Goal: Find specific page/section: Find specific page/section

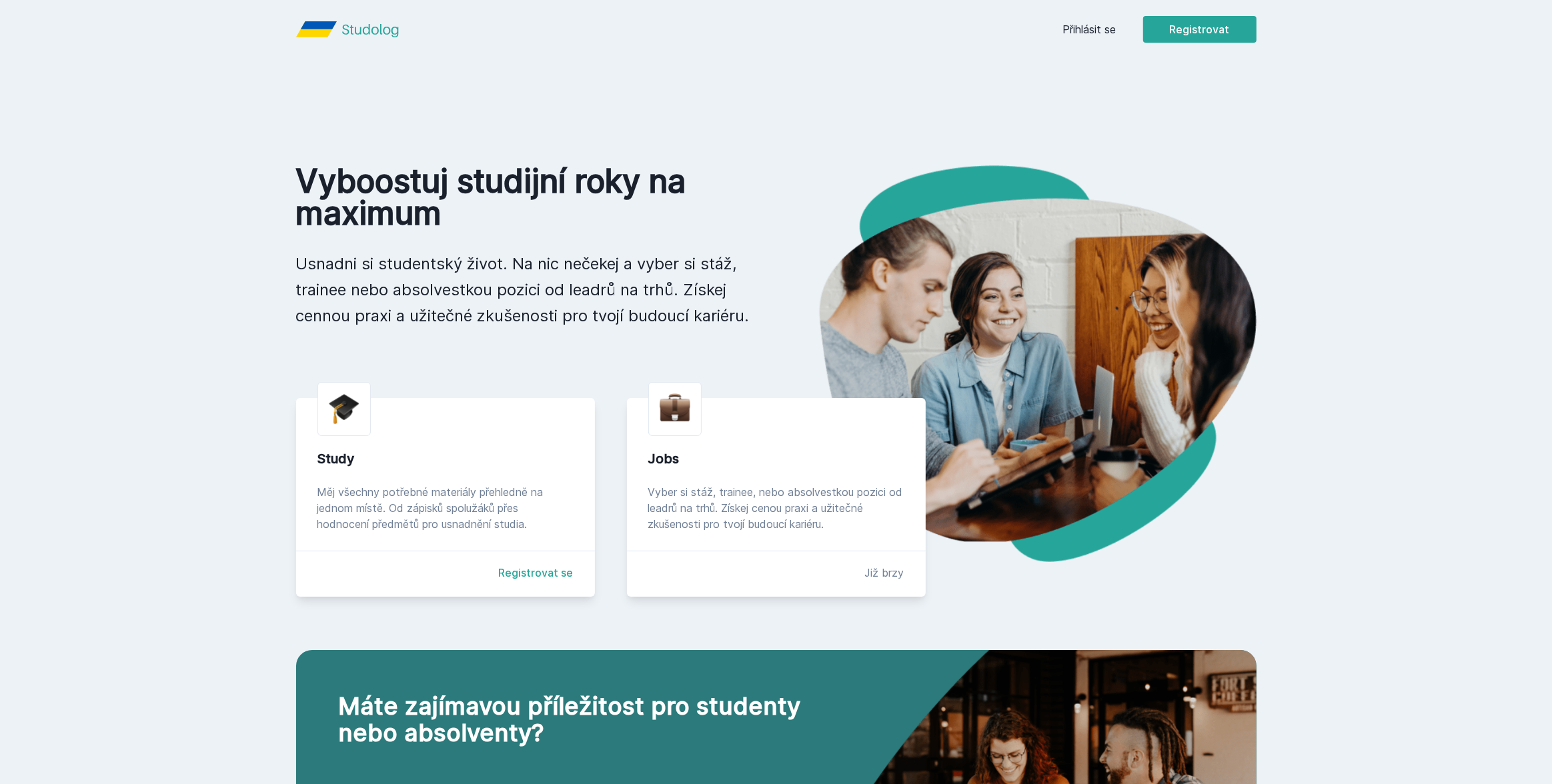
click at [1081, 38] on div "Přihlásit se Registrovat" at bounding box center [1159, 29] width 194 height 27
click at [1102, 23] on link "Přihlásit se" at bounding box center [1090, 29] width 54 height 16
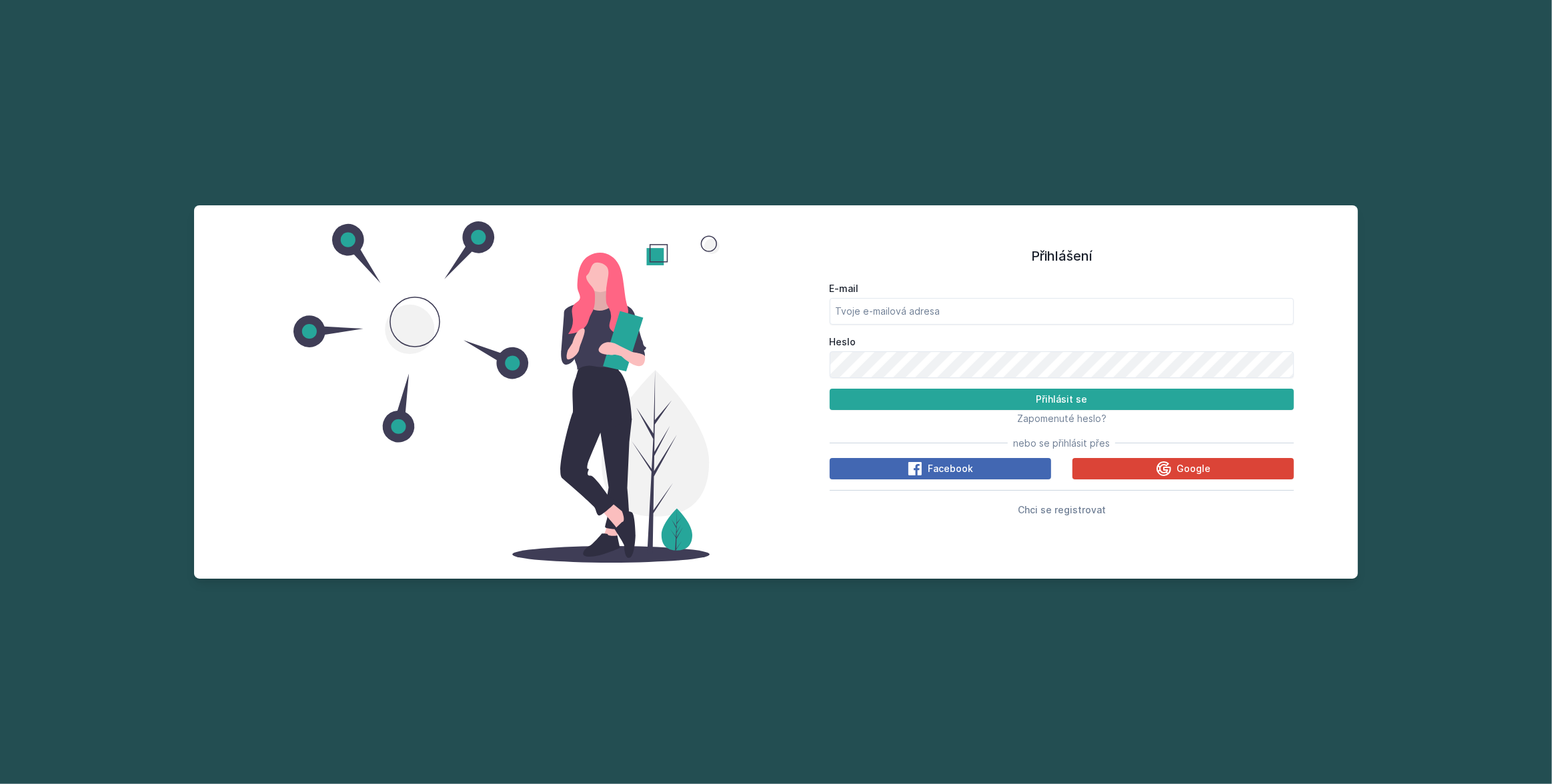
click at [1128, 456] on div "E-mail Heslo Přihlásit se Zapomenuté heslo? nebo se přihlásit přes Facebook Goo…" at bounding box center [1062, 397] width 465 height 241
click at [1126, 464] on button "Google" at bounding box center [1183, 469] width 221 height 21
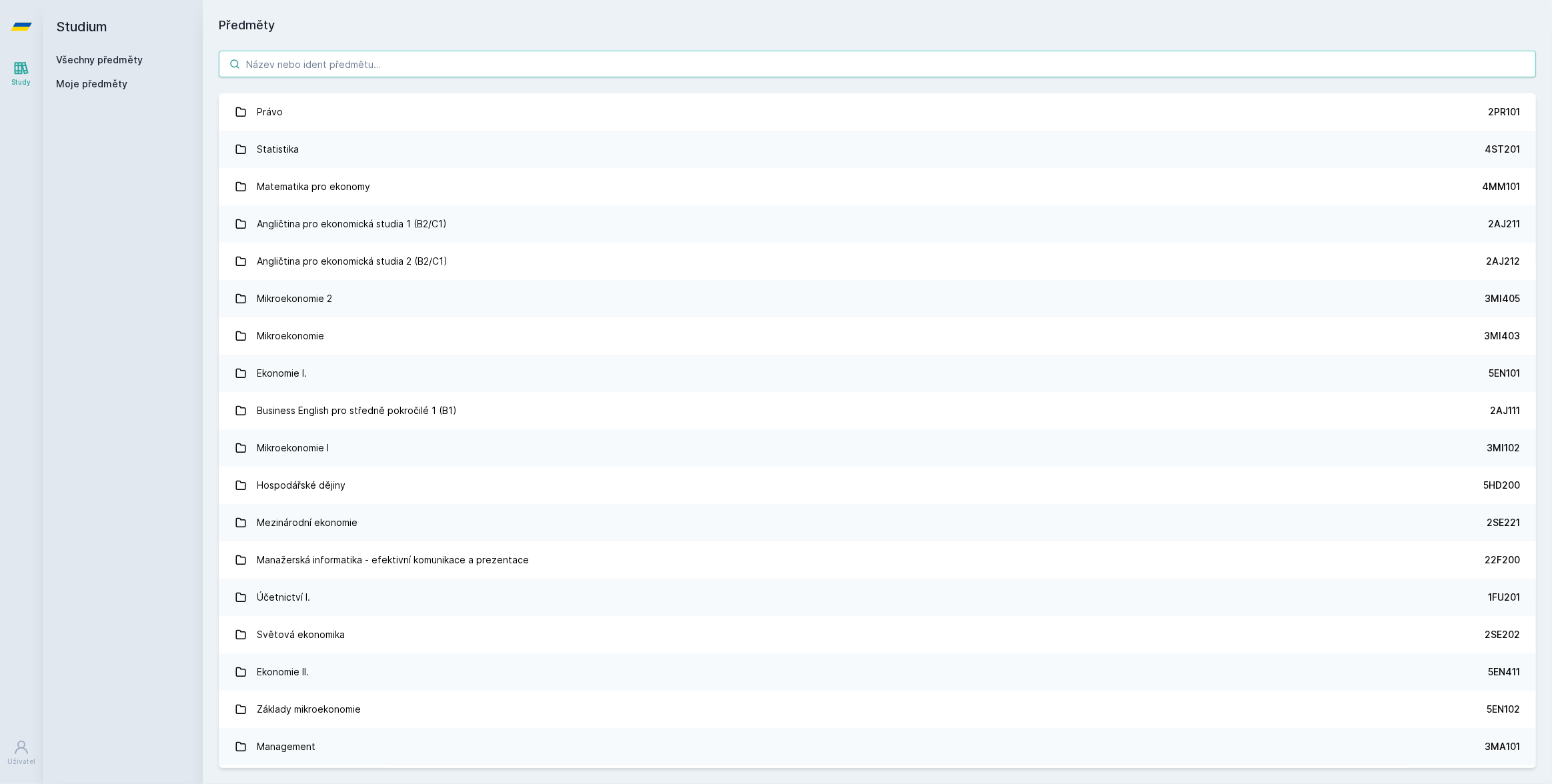
click at [477, 65] on input "search" at bounding box center [877, 64] width 1317 height 27
paste input "4SA415"
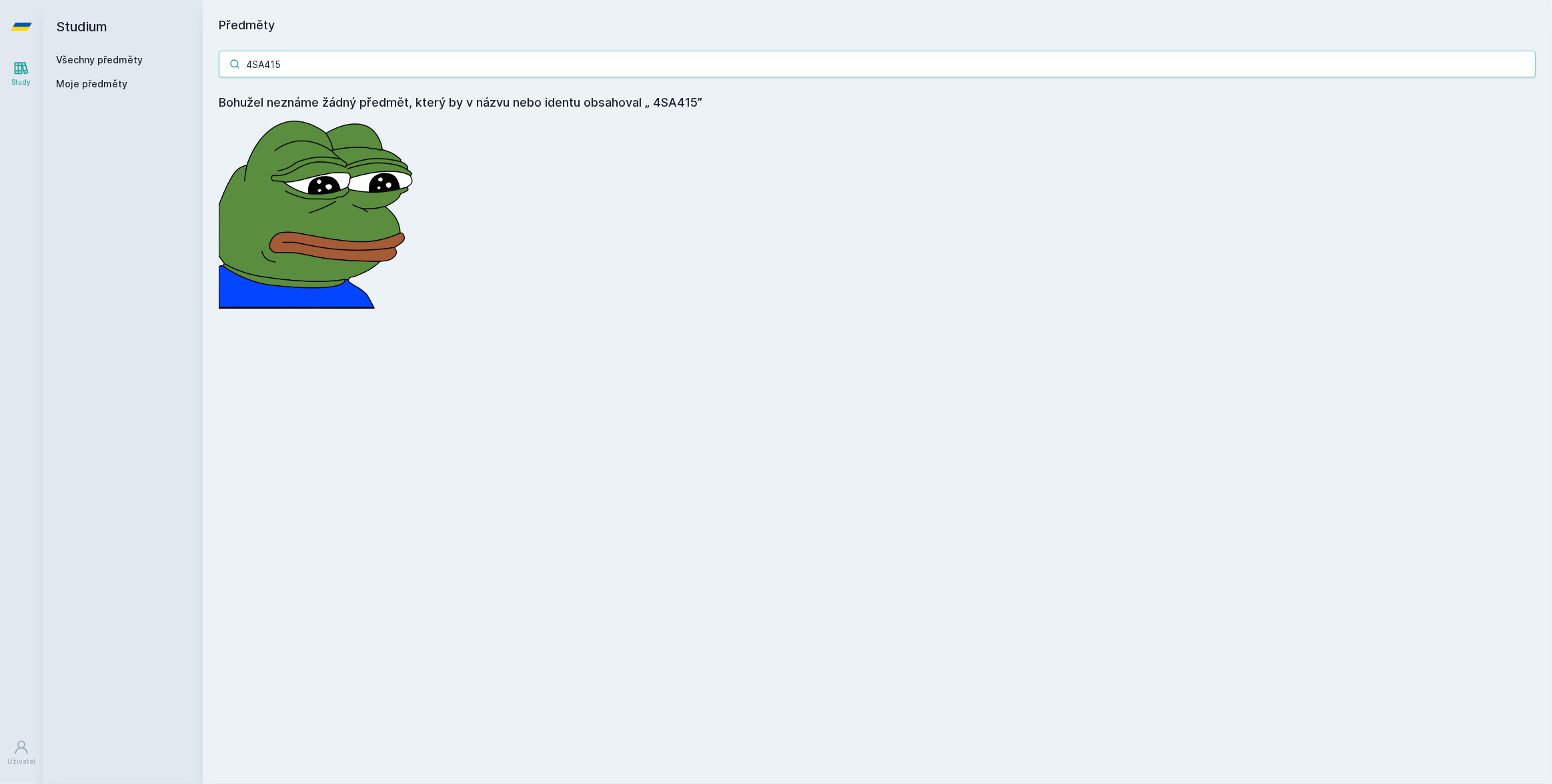
drag, startPoint x: 255, startPoint y: 64, endPoint x: 195, endPoint y: 61, distance: 60.1
click at [208, 63] on div "4SA415 Bohužel neznáme žádný předmět, který by v názvu nebo identu obsahoval „ …" at bounding box center [877, 180] width 1349 height 290
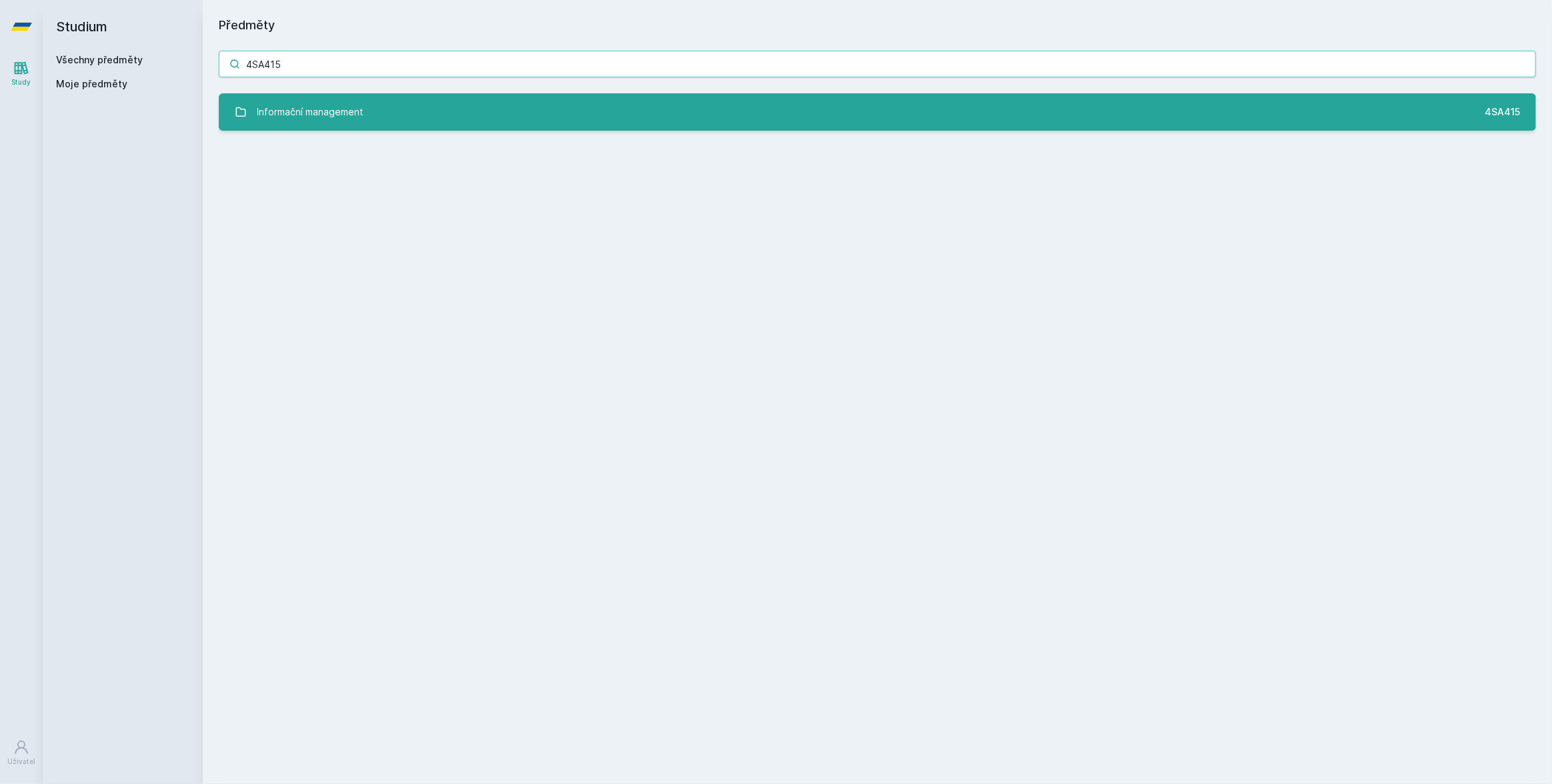
type input "4SA415"
click at [413, 110] on link "Informační management 4SA415" at bounding box center [877, 112] width 1317 height 38
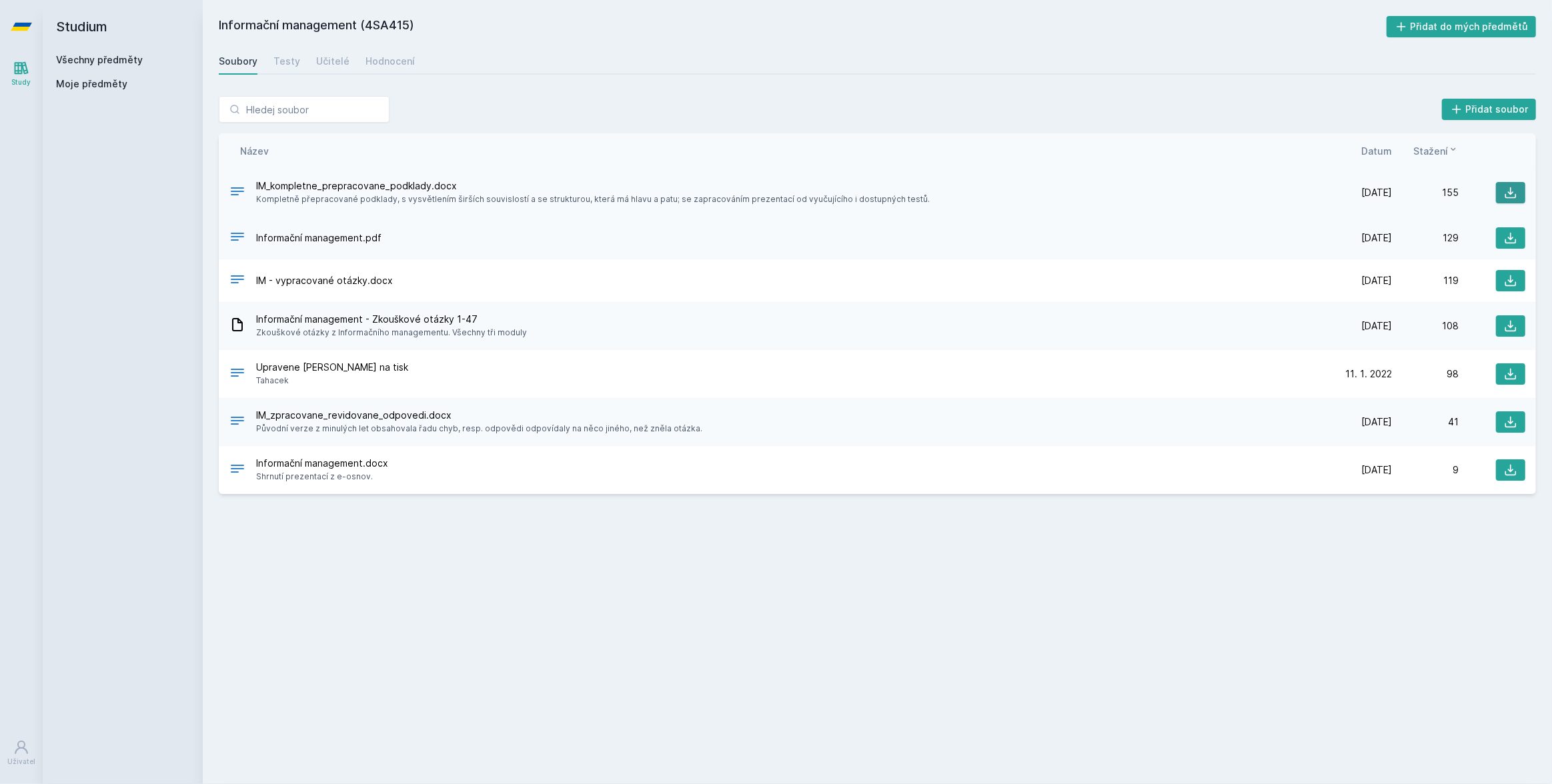
click at [1520, 192] on button at bounding box center [1510, 193] width 29 height 21
